Goal: Transaction & Acquisition: Obtain resource

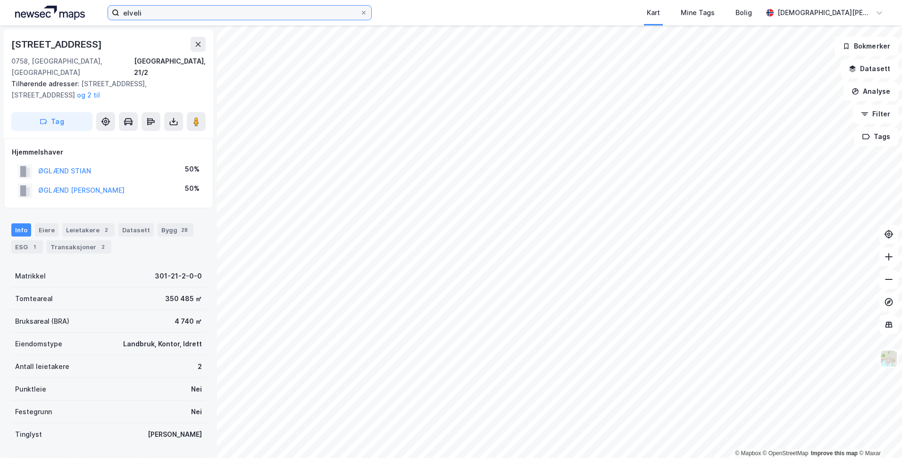
click at [235, 15] on input "elveli" at bounding box center [239, 13] width 241 height 14
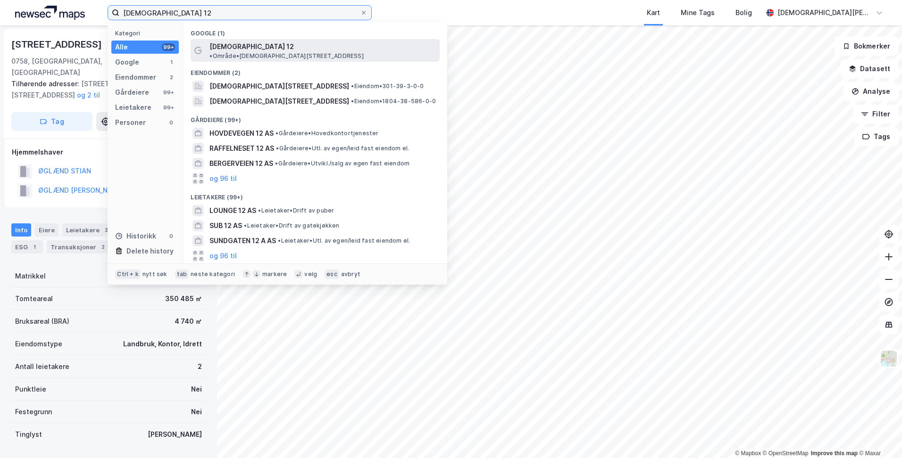
type input "[DEMOGRAPHIC_DATA] 12"
click at [242, 46] on span "[DEMOGRAPHIC_DATA] 12" at bounding box center [251, 46] width 84 height 11
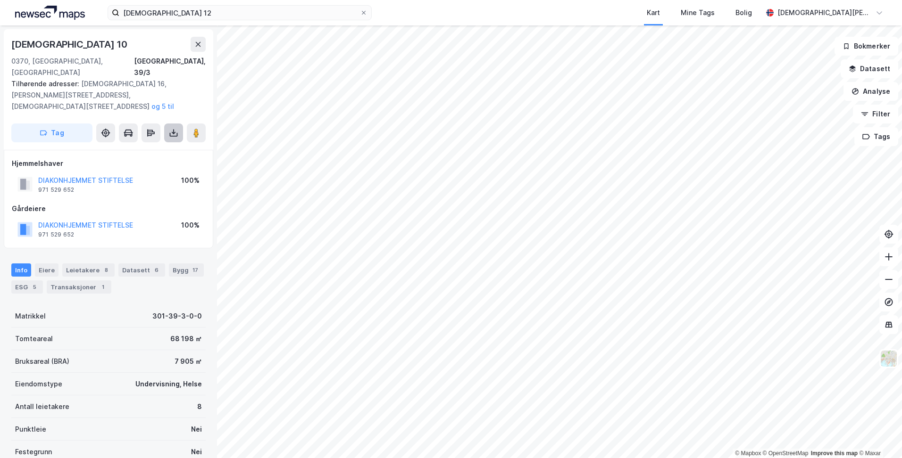
click at [171, 128] on icon at bounding box center [173, 132] width 9 height 9
click at [134, 148] on div "Last ned grunnbok" at bounding box center [127, 152] width 55 height 8
click at [174, 129] on icon at bounding box center [173, 131] width 1 height 5
click at [171, 128] on icon at bounding box center [173, 132] width 9 height 9
click at [135, 148] on div "Last ned grunnbok" at bounding box center [127, 152] width 55 height 8
